Goal: Subscribe to service/newsletter

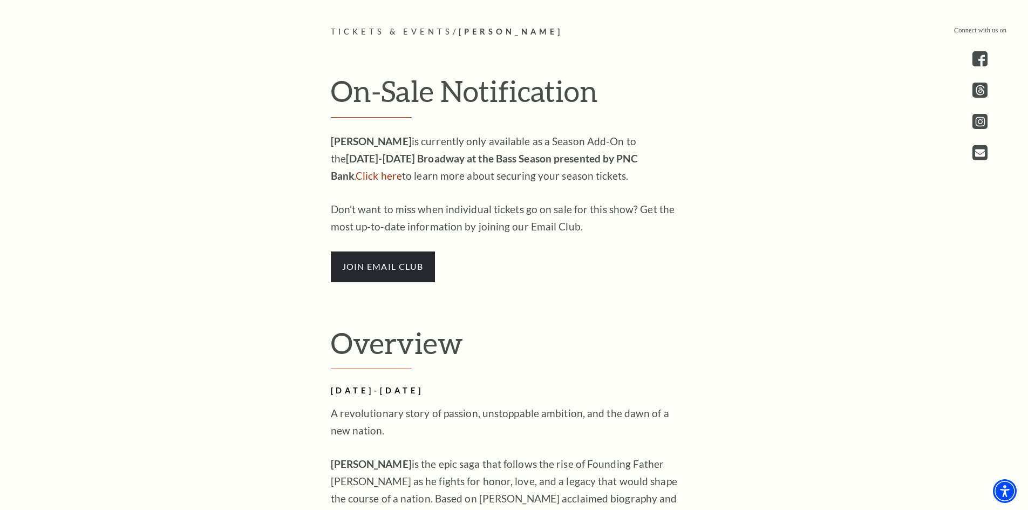
scroll to position [701, 0]
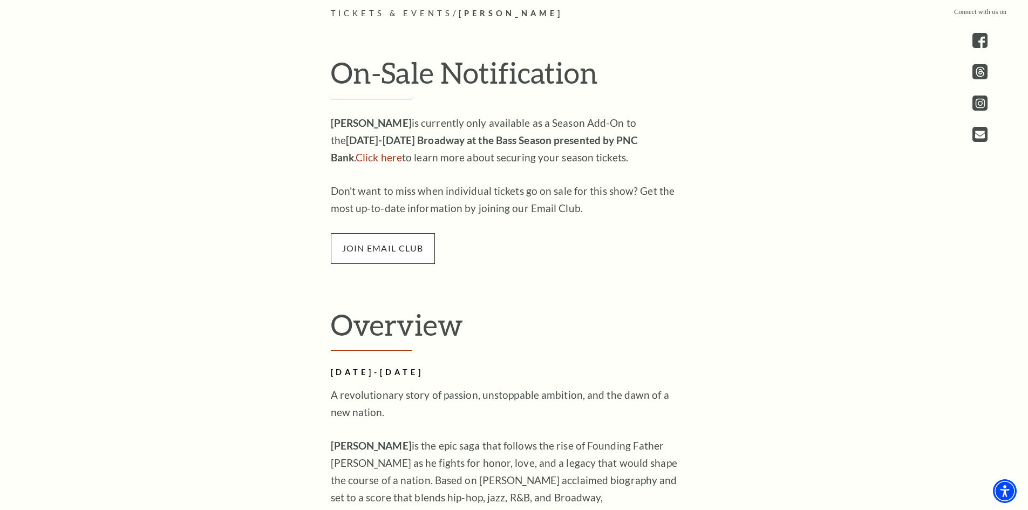
click at [395, 255] on span "join email club" at bounding box center [383, 248] width 104 height 30
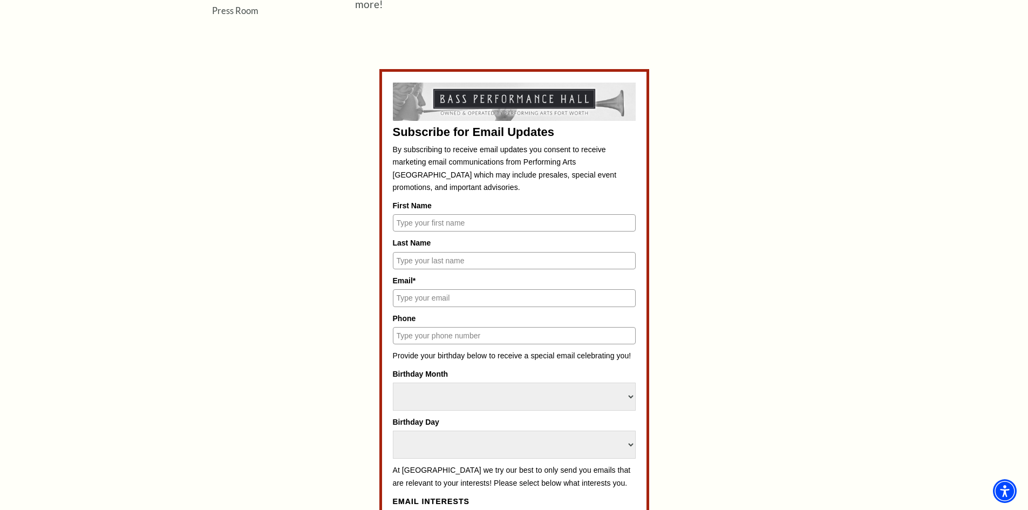
scroll to position [486, 0]
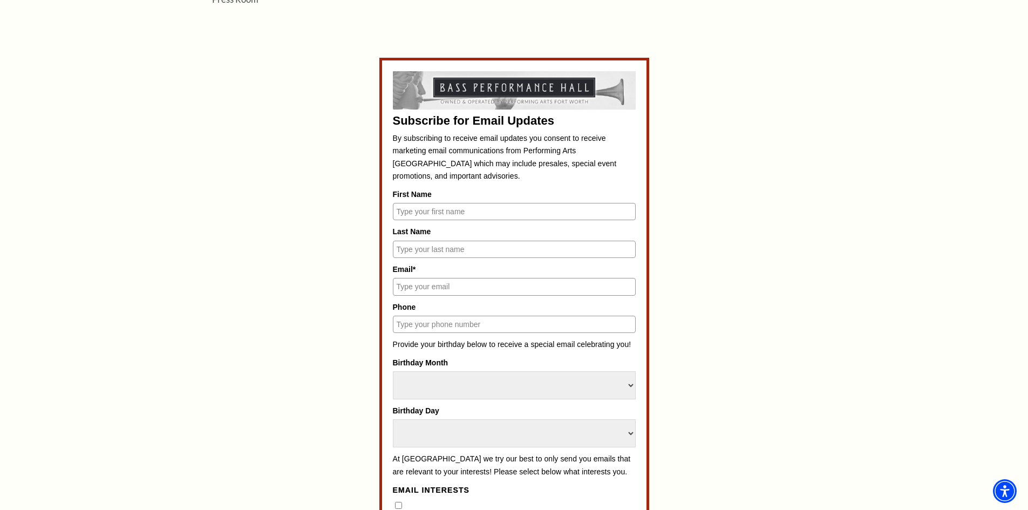
click at [425, 214] on input "First Name" at bounding box center [514, 211] width 243 height 17
type input "[PERSON_NAME]"
click at [457, 251] on input "Last Name" at bounding box center [514, 249] width 243 height 17
type input "Oakley"
click at [458, 288] on input "Email*" at bounding box center [514, 286] width 243 height 17
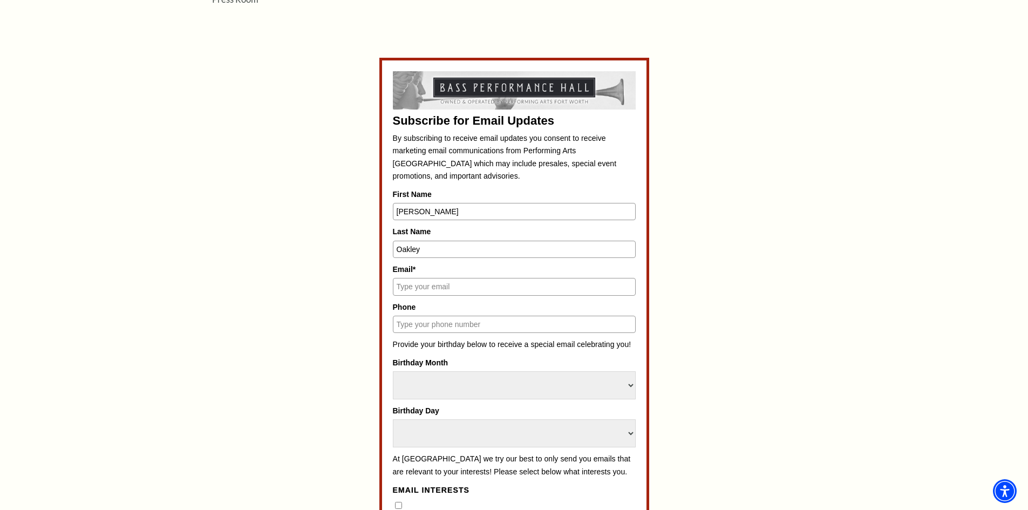
type input "[EMAIL_ADDRESS][DOMAIN_NAME]"
click at [453, 330] on input "Phone" at bounding box center [514, 324] width 243 height 17
type input "[PHONE_NUMBER]"
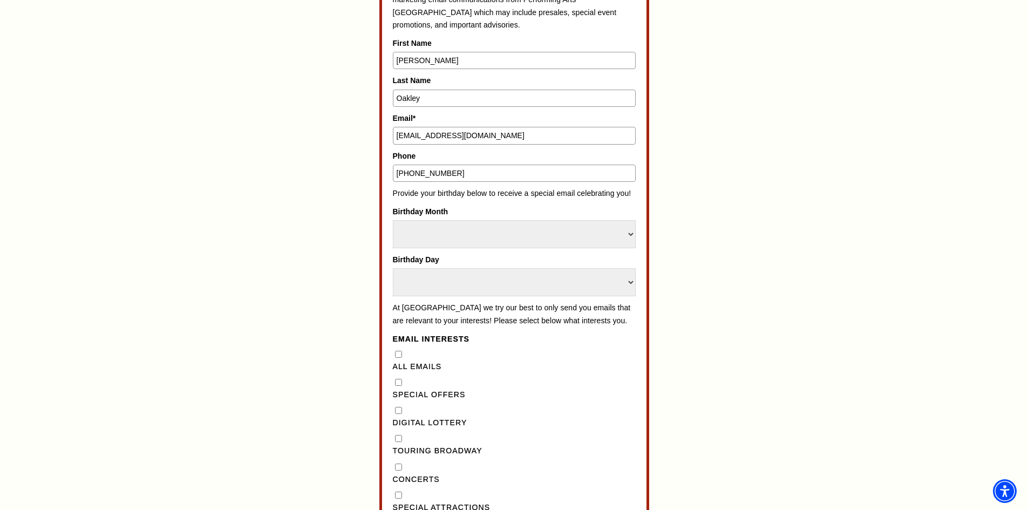
scroll to position [647, 0]
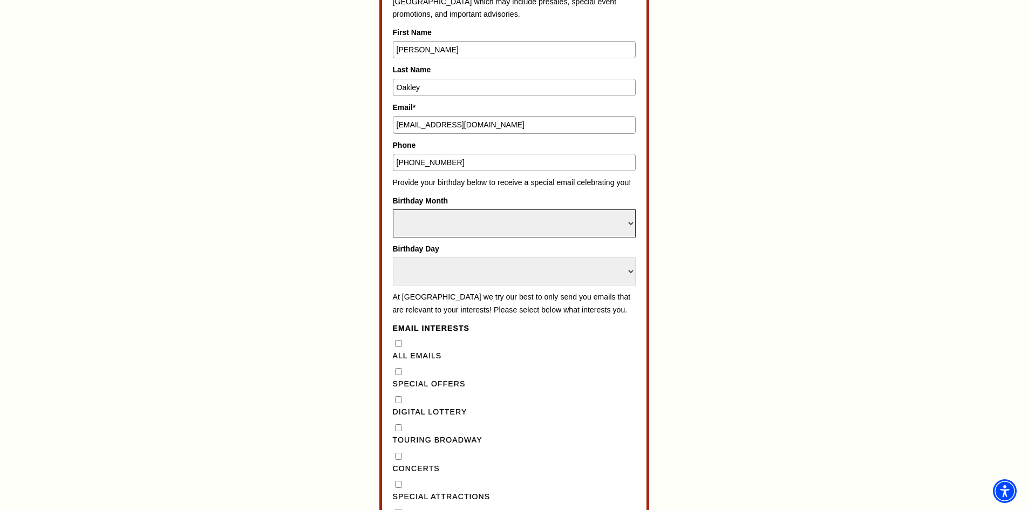
click at [486, 226] on select "Select Month January February March April May June July August September Octobe…" at bounding box center [514, 223] width 243 height 28
click at [515, 221] on select "Select Month January February March April May June July August September Octobe…" at bounding box center [514, 223] width 243 height 28
select select "March"
click at [393, 209] on select "Select Month January February March April May June July August September Octobe…" at bounding box center [514, 223] width 243 height 28
click at [466, 281] on select "Select Day 1 2 3 4 5 6 7 8 9 10 11 12 13 14 15 16 17 18 19 20 21 22 23 24 25 26…" at bounding box center [514, 271] width 243 height 28
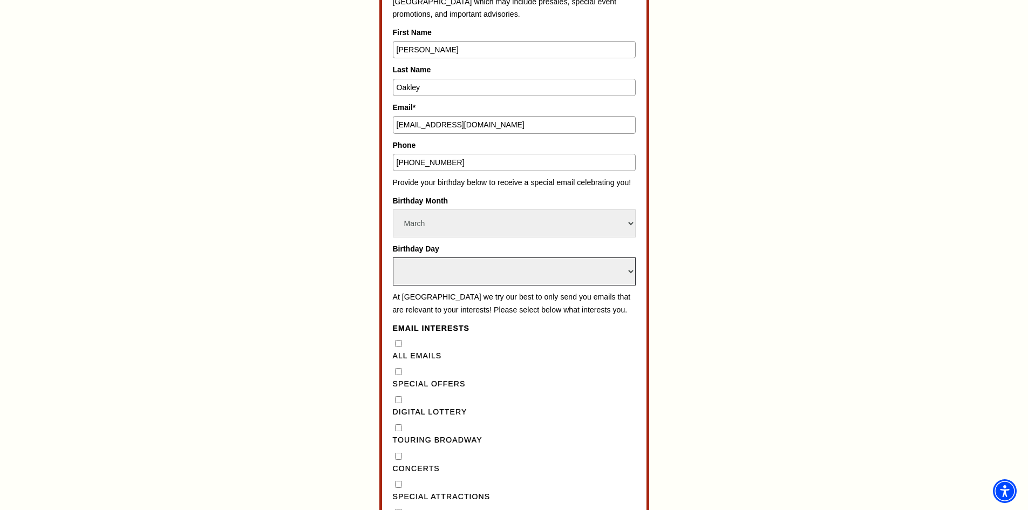
select select "17"
click at [393, 257] on select "Select Day 1 2 3 4 5 6 7 8 9 10 11 12 13 14 15 16 17 18 19 20 21 22 23 24 25 26…" at bounding box center [514, 271] width 243 height 28
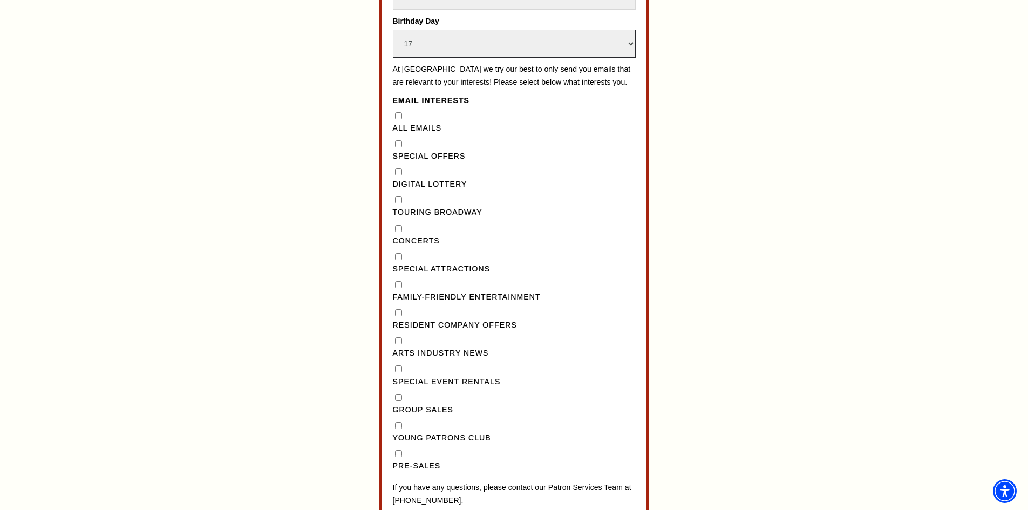
scroll to position [863, 0]
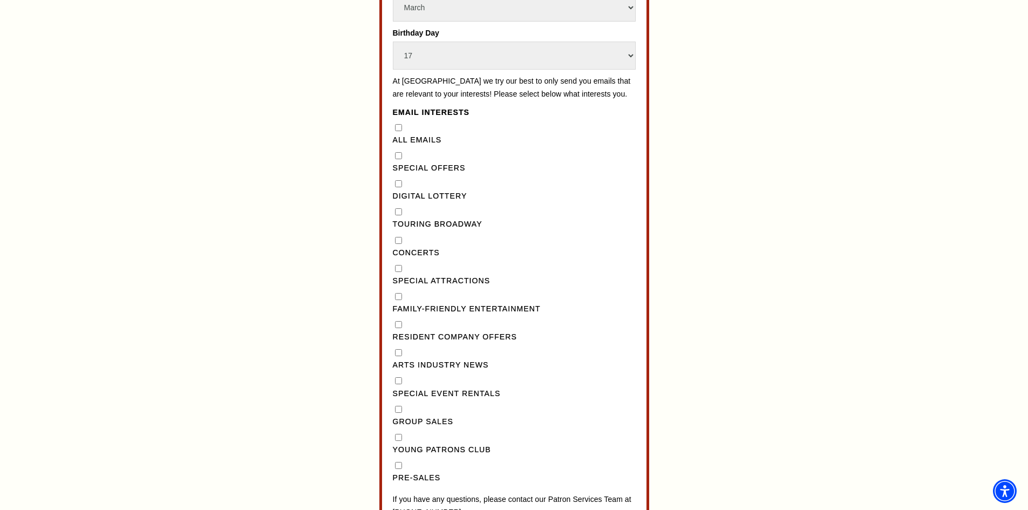
click at [398, 131] on Emails"] "All Emails" at bounding box center [398, 127] width 7 height 7
checkbox Emails"] "true"
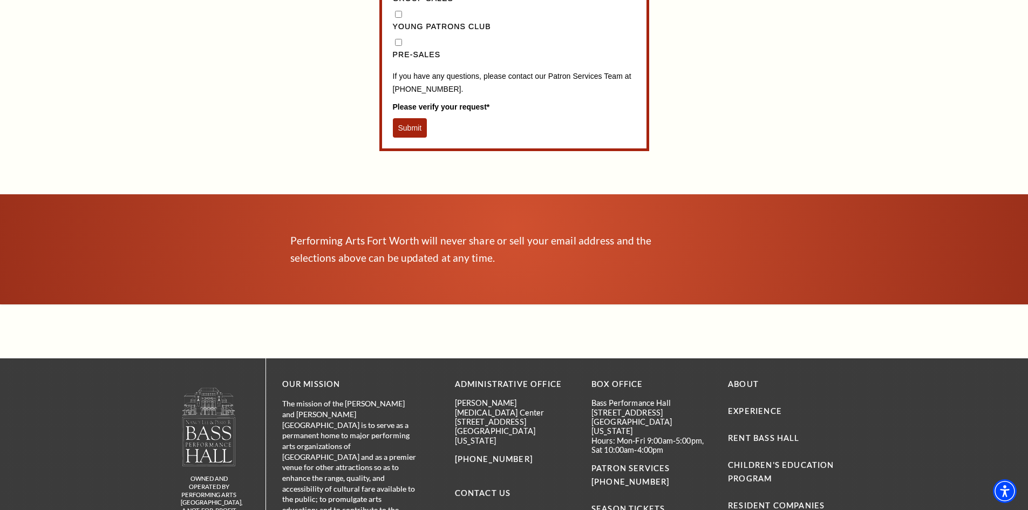
scroll to position [1295, 0]
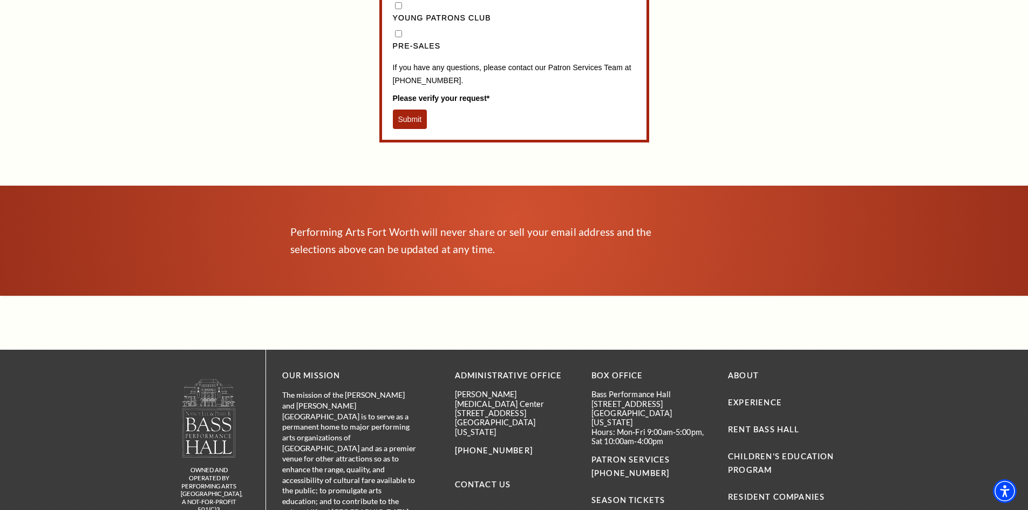
click at [413, 129] on button "Submit" at bounding box center [410, 119] width 35 height 19
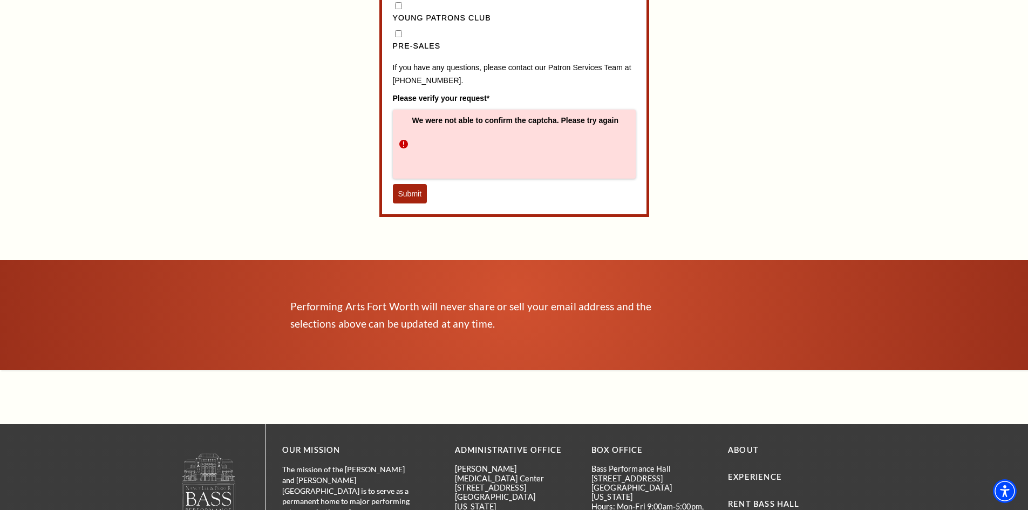
click at [403, 203] on button "Submit" at bounding box center [410, 193] width 35 height 19
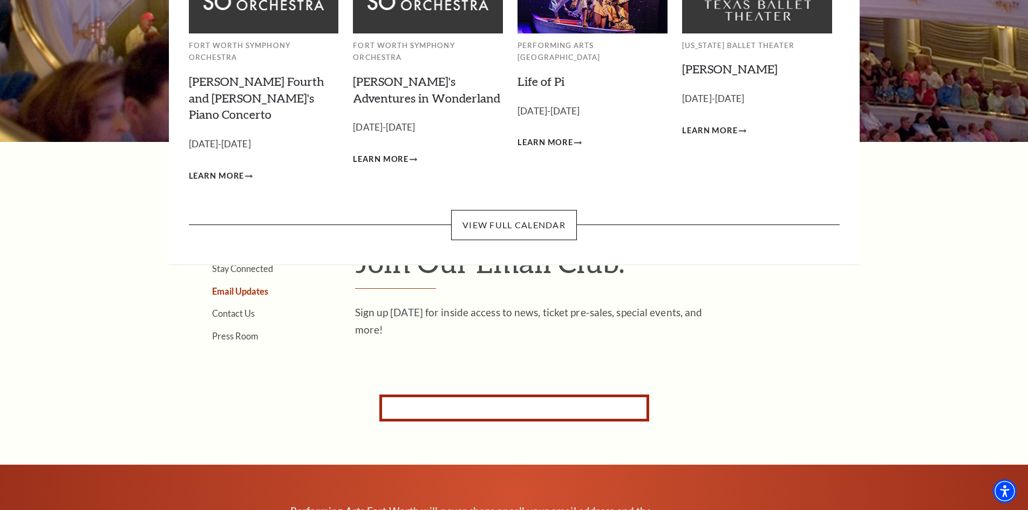
scroll to position [274, 0]
